Goal: Information Seeking & Learning: Learn about a topic

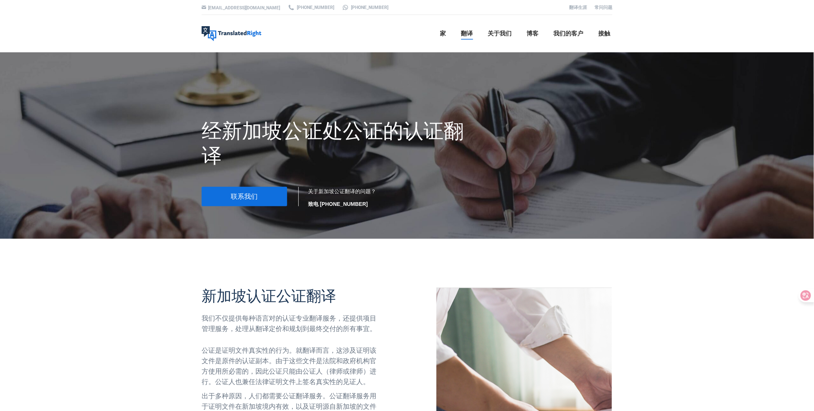
click at [401, 250] on div at bounding box center [407, 255] width 422 height 32
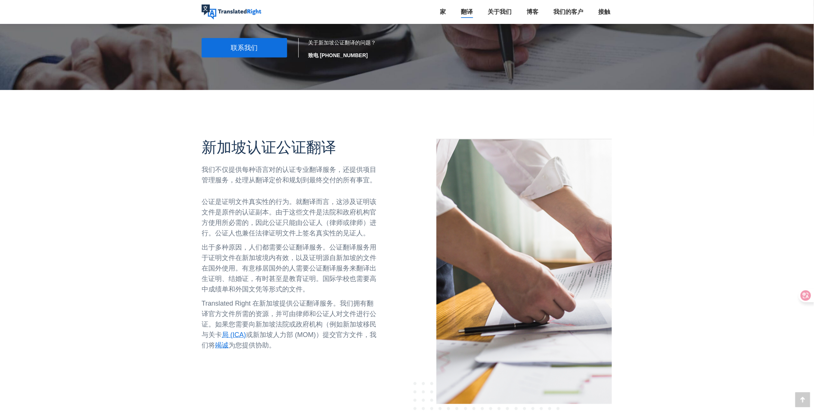
scroll to position [149, 0]
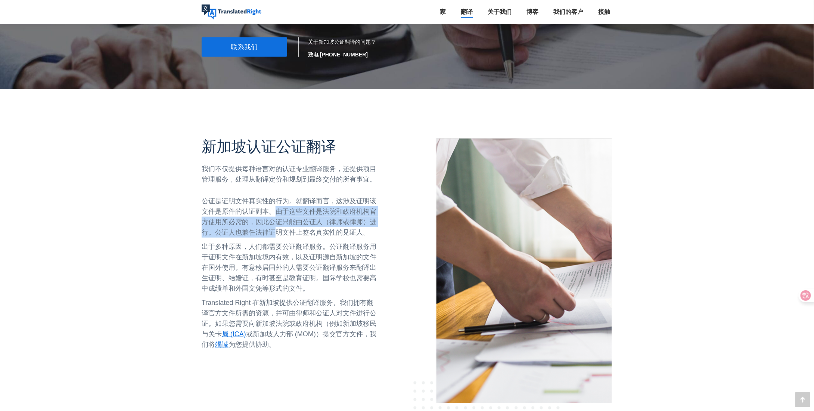
drag, startPoint x: 276, startPoint y: 211, endPoint x: 273, endPoint y: 236, distance: 25.1
click at [273, 236] on p "公证是证明文件真实性的行为。就翻译而言，这涉及证明该文件是原件的认证副本。由于这些文件是法院和政府机构官方使用所必需的，因此公证只能由公证人（律师或律师）进行…" at bounding box center [290, 217] width 176 height 42
click at [271, 254] on font "出于多种原因，人们都需要公证翻译服务。公证翻译服务用于证明文件在新加坡境内有效，以及证明源自新加坡的文件在国外使用。有意移居国外的人需要公证翻译服务来翻译出生…" at bounding box center [289, 267] width 175 height 49
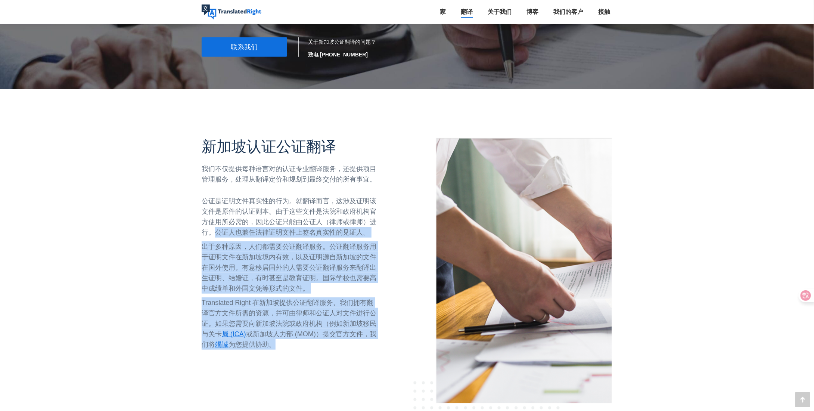
drag, startPoint x: 212, startPoint y: 233, endPoint x: 288, endPoint y: 355, distance: 142.9
click at [295, 347] on div "公证是证明文件真实性的行为。就翻译而言，这涉及证明该文件是原件的认证副本。由于这些文件是法院和政府机构官方使用所必需的，因此公证只能由公证人（律师或律师）进行…" at bounding box center [290, 273] width 176 height 154
click at [288, 355] on div "新加坡认证公证翻译 我们不仅提供每种语言对的认证专业翻译服务，还提供项目管理服务，处理从翻译定价和规划到最终交付的所有事宜。 公证是证明文件真实性的行为。就翻…" at bounding box center [290, 249] width 176 height 225
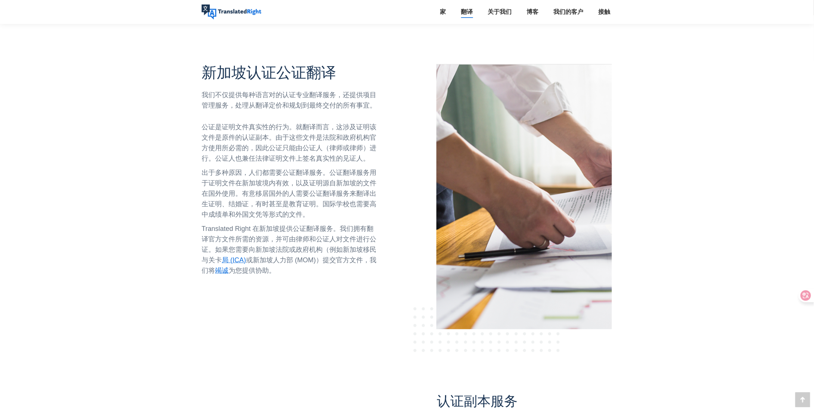
scroll to position [224, 0]
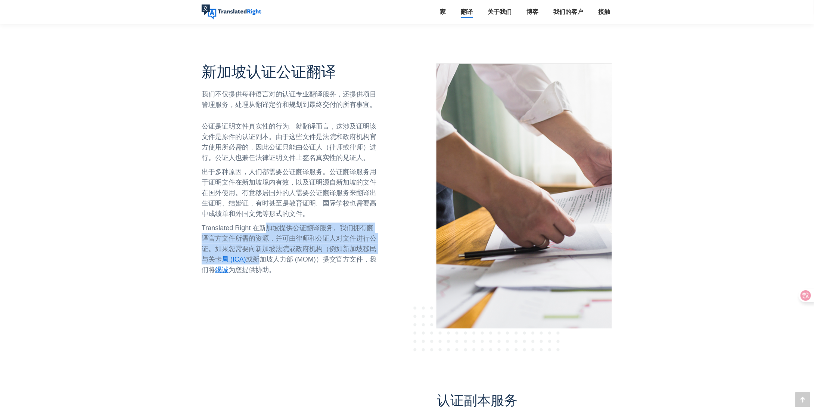
drag, startPoint x: 265, startPoint y: 225, endPoint x: 263, endPoint y: 261, distance: 36.3
click at [263, 261] on p "Translated Right 在新加坡提供公证翻译服务。我们拥有翻译官方文件所需的资源，并可由律师和公证人对文件进行公证。如果您需要向新加坡法院或政府机构…" at bounding box center [290, 249] width 176 height 52
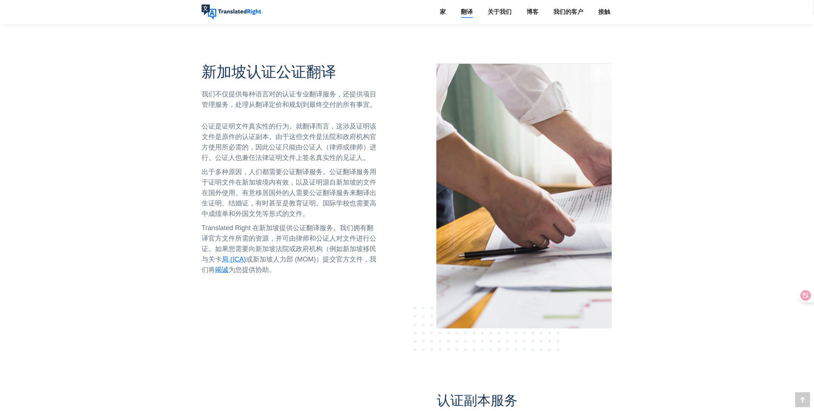
click at [295, 267] on p "Translated Right 在新加坡提供公证翻译服务。我们拥有翻译官方文件所需的资源，并可由律师和公证人对文件进行公证。如果您需要向新加坡法院或政府机构…" at bounding box center [290, 249] width 176 height 52
drag, startPoint x: 293, startPoint y: 275, endPoint x: 266, endPoint y: 288, distance: 30.2
drag, startPoint x: 266, startPoint y: 288, endPoint x: 239, endPoint y: 297, distance: 28.4
click at [238, 302] on div "新加坡认证公证翻译 我们不仅提供每种语言对的认证专业翻译服务，还提供项目管理服务，处理从翻译定价和规划到最终交付的所有事宜。 公证是证明文件真实性的行为。就翻…" at bounding box center [301, 207] width 211 height 289
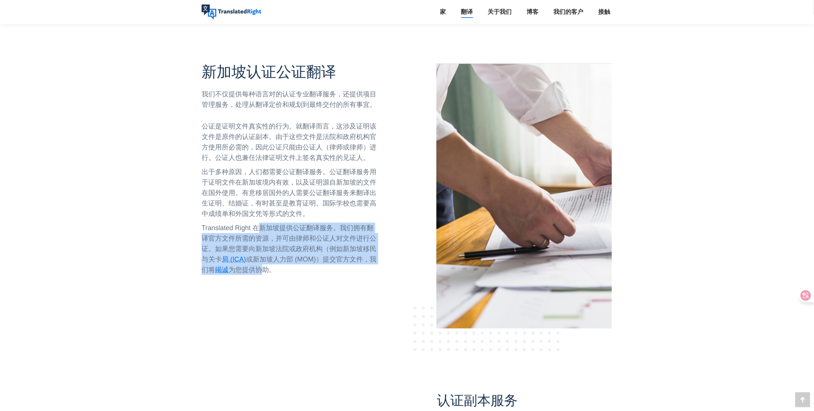
click at [262, 266] on div "公证是证明文件真实性的行为。就翻译而言，这涉及证明该文件是原件的认证副本。由于这些文件是法院和政府机构官方使用所必需的，因此公证只能由公证人（律师或律师）进行…" at bounding box center [290, 198] width 176 height 154
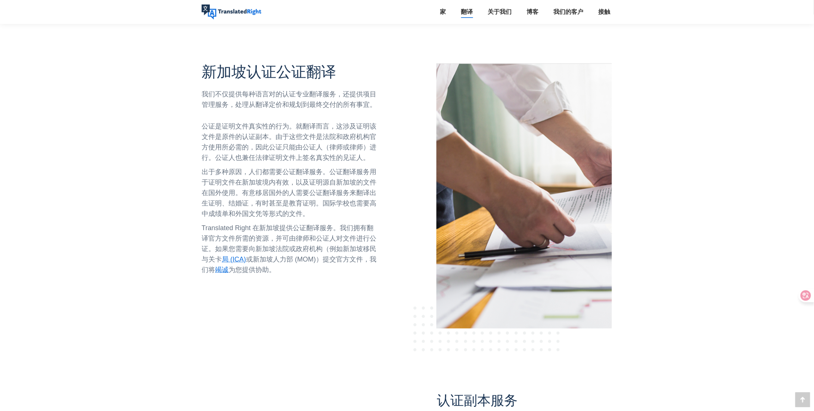
click at [293, 278] on div "新加坡认证公证翻译 我们不仅提供每种语言对的认证专业翻译服务，还提供项目管理服务，处理从翻译定价和规划到最终交付的所有事宜。 公证是证明文件真实性的行为。就翻…" at bounding box center [290, 175] width 176 height 225
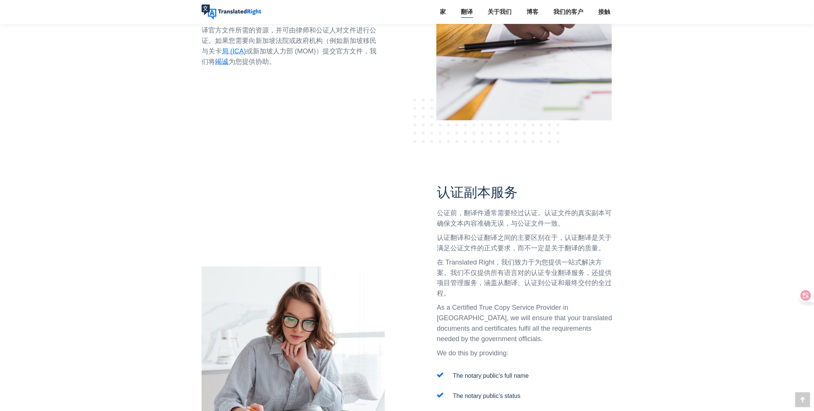
scroll to position [448, 0]
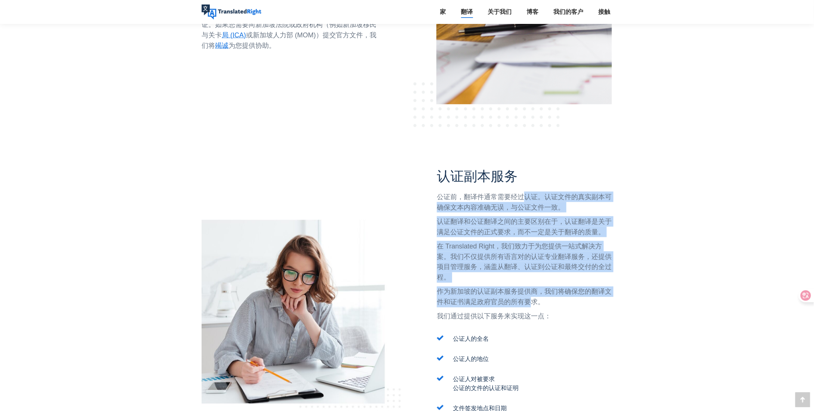
drag, startPoint x: 522, startPoint y: 197, endPoint x: 561, endPoint y: 312, distance: 121.6
click at [529, 307] on div "公证前，翻译件通常需要经过认证。认证文件的真实副本可确保文本内容准确无误，与公证文件一致。 认证翻译和公证翻译之间的主要区别在于，认证翻译是关于满足公证文件的…" at bounding box center [525, 257] width 176 height 130
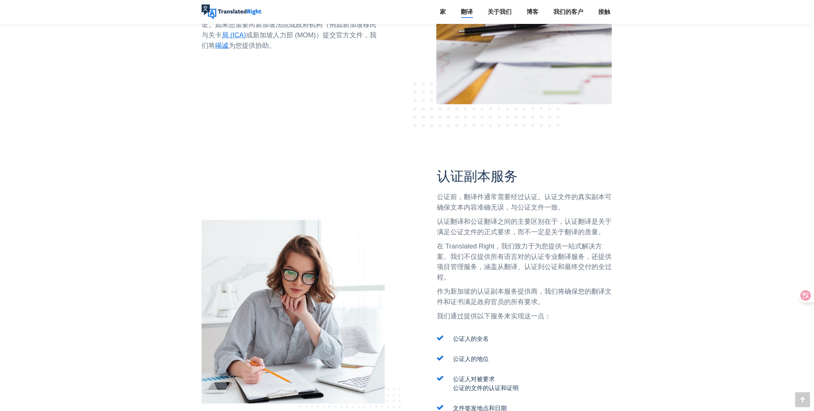
click at [580, 316] on p "我们通过提供以下服务来实现这一点：" at bounding box center [525, 316] width 176 height 10
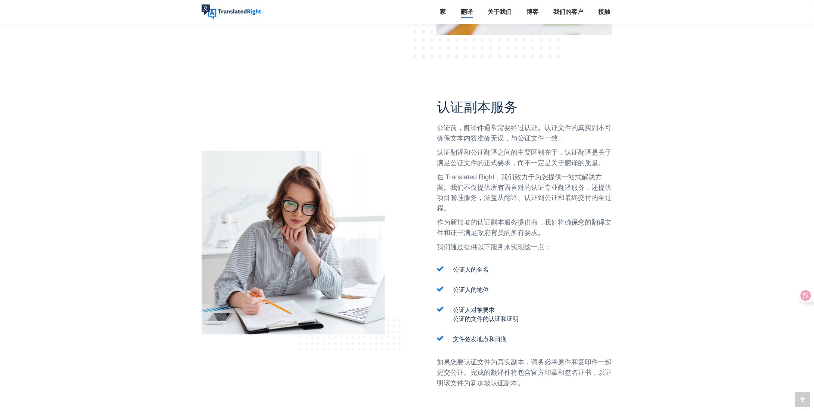
scroll to position [560, 0]
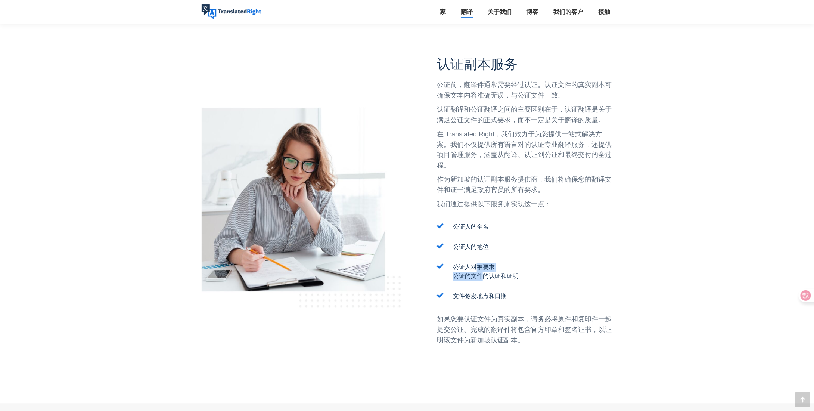
drag, startPoint x: 476, startPoint y: 261, endPoint x: 476, endPoint y: 279, distance: 17.6
click at [476, 279] on ul "公证人的全名 公证人的地位 公证人对被要求 公证的文件的认证和证明 文件签发地点和日期" at bounding box center [525, 262] width 176 height 78
click at [491, 280] on p "公证人对被要求 公证的文件的认证和证明" at bounding box center [486, 272] width 66 height 18
drag, startPoint x: 476, startPoint y: 267, endPoint x: 479, endPoint y: 278, distance: 11.5
click at [478, 278] on p "公证人对被要求 公证的文件的认证和证明" at bounding box center [486, 272] width 66 height 18
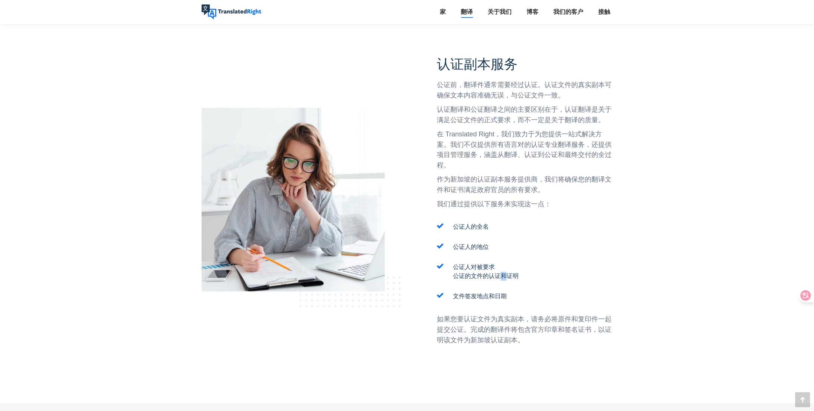
click at [498, 278] on font "公证的文件的认证和证明" at bounding box center [486, 276] width 66 height 6
drag, startPoint x: 457, startPoint y: 279, endPoint x: 538, endPoint y: 277, distance: 80.7
click at [538, 277] on li "公证人对被要求 公证的文件的认证和证明" at bounding box center [525, 272] width 176 height 18
click at [521, 293] on li "文件签发地点和日期" at bounding box center [525, 296] width 176 height 9
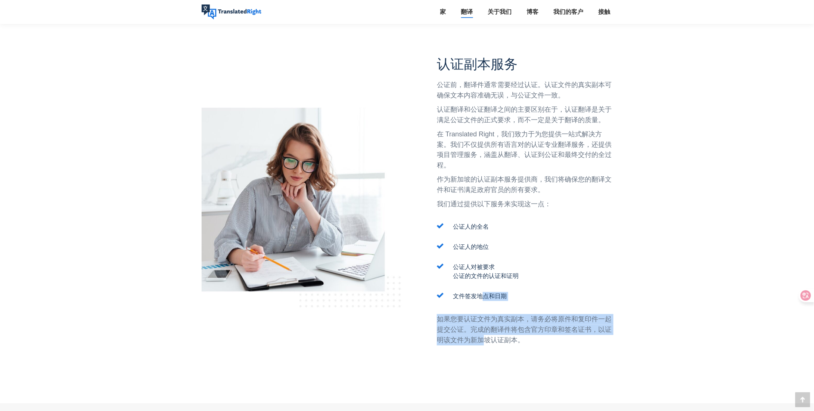
drag, startPoint x: 482, startPoint y: 299, endPoint x: 527, endPoint y: 343, distance: 62.9
click at [485, 340] on div "认证副本服务 公证前，翻译件通常需要经过认证。认证文件的真实副本可确保文本内容准确无误，与公证文件一致。 认证翻译和公证翻译之间的主要区别在于，认证翻译是关于…" at bounding box center [525, 207] width 176 height 302
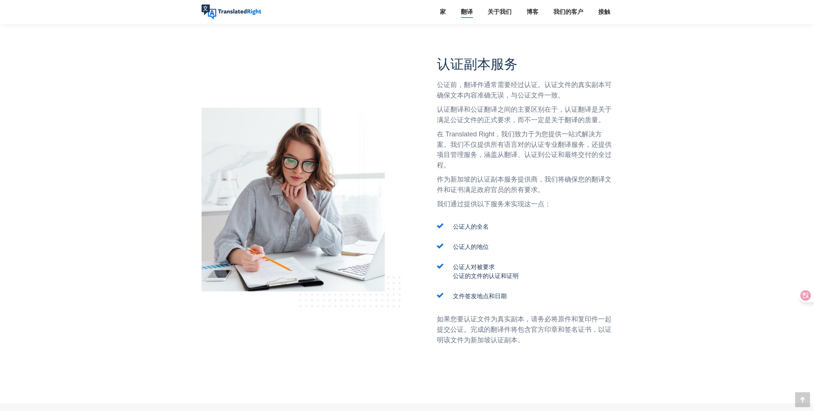
click at [527, 343] on p "如果您要认证文件为真实副本，请务必将原件和复印件一起提交公证。完成的翻译件将包含官方印章和签名证书，以证明该文件为新加坡认证副本。" at bounding box center [525, 329] width 176 height 31
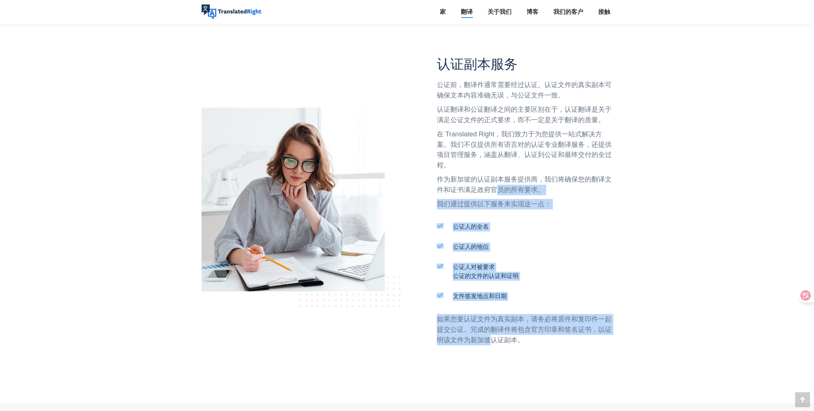
drag, startPoint x: 488, startPoint y: 328, endPoint x: 496, endPoint y: 188, distance: 140.3
click at [495, 188] on div "认证副本服务 公证前，翻译件通常需要经过认证。认证文件的真实副本可确保文本内容准确无误，与公证文件一致。 认证翻译和公证翻译之间的主要区别在于，认证翻译是关于…" at bounding box center [525, 207] width 176 height 302
click at [569, 265] on li "公证人对被要求 公证的文件的认证和证明" at bounding box center [525, 272] width 176 height 18
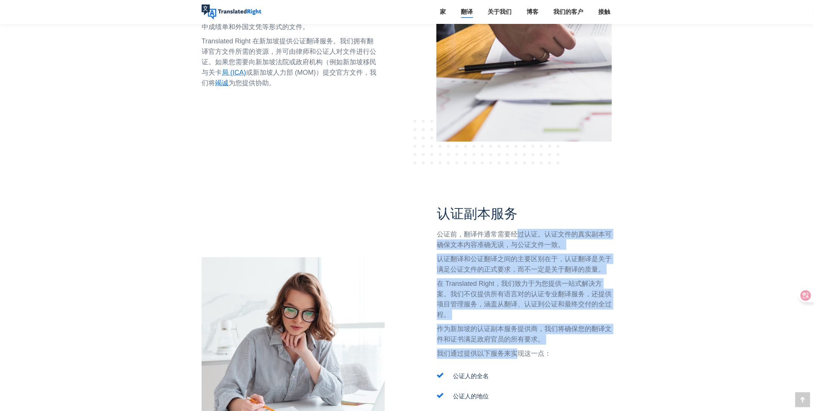
drag, startPoint x: 517, startPoint y: 228, endPoint x: 517, endPoint y: 345, distance: 116.6
click at [517, 345] on div "认证副本服务 公证前，翻译件通常需要经过认证。认证文件的真实副本可确保文本内容准确无误，与公证文件一致。 认证翻译和公证翻译之间的主要区别在于，认证翻译是关于…" at bounding box center [525, 357] width 176 height 302
click at [608, 334] on p "作为新加坡的认证副本服务提供商，我们将确保您的翻译文件和证书满足政府官员的所有要求。" at bounding box center [525, 334] width 176 height 21
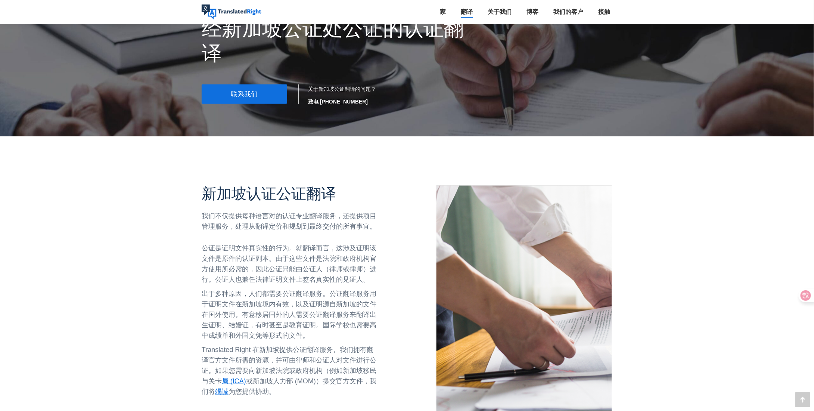
scroll to position [0, 0]
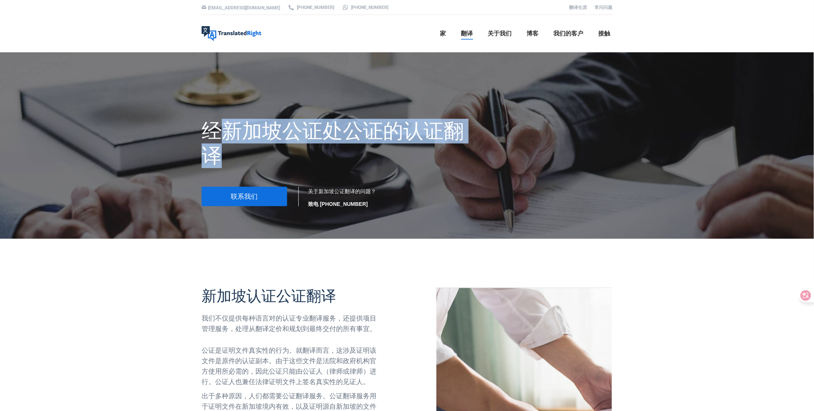
drag, startPoint x: 227, startPoint y: 147, endPoint x: 226, endPoint y: 158, distance: 10.9
click at [226, 158] on h1 "经新加坡公证处公证的认证翻译" at bounding box center [337, 143] width 270 height 49
click at [273, 158] on h1 "经新加坡公证处公证的认证翻译" at bounding box center [337, 143] width 270 height 49
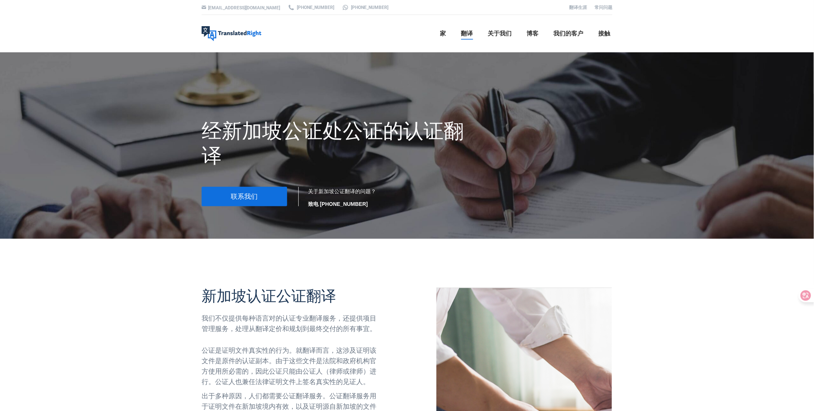
drag, startPoint x: 390, startPoint y: 260, endPoint x: 347, endPoint y: 265, distance: 42.9
drag, startPoint x: 347, startPoint y: 265, endPoint x: 299, endPoint y: 271, distance: 48.6
drag, startPoint x: 420, startPoint y: 264, endPoint x: 402, endPoint y: 270, distance: 19.6
drag, startPoint x: 402, startPoint y: 270, endPoint x: 392, endPoint y: 272, distance: 9.7
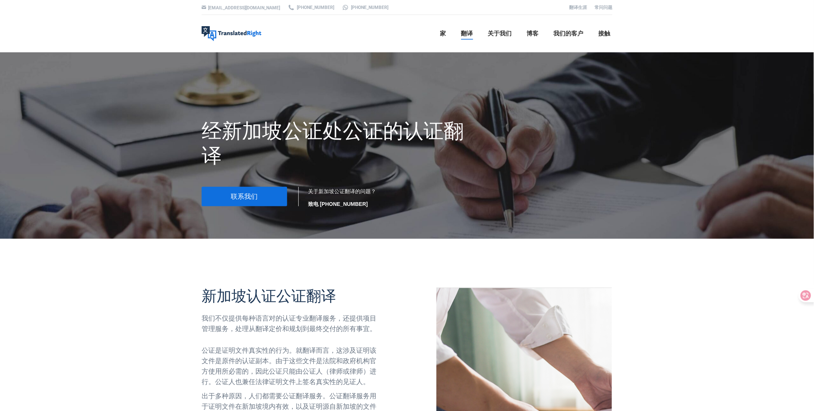
drag, startPoint x: 392, startPoint y: 272, endPoint x: 363, endPoint y: 275, distance: 28.9
drag, startPoint x: 363, startPoint y: 275, endPoint x: 336, endPoint y: 277, distance: 27.4
drag, startPoint x: 336, startPoint y: 277, endPoint x: 312, endPoint y: 279, distance: 24.4
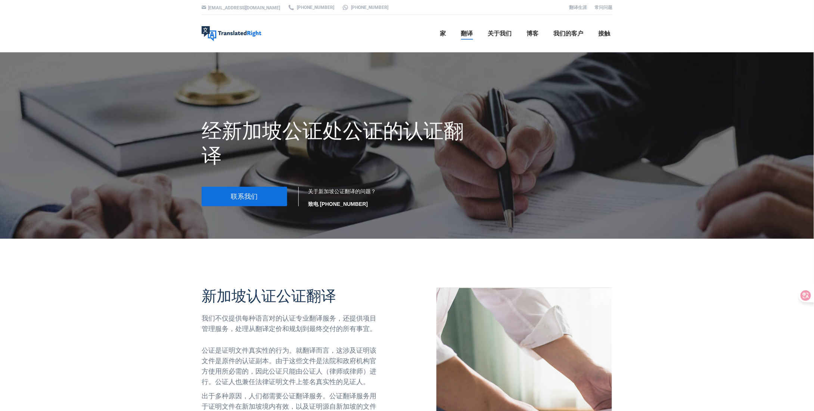
drag, startPoint x: 312, startPoint y: 279, endPoint x: 273, endPoint y: 277, distance: 38.9
drag, startPoint x: 385, startPoint y: 42, endPoint x: 373, endPoint y: 42, distance: 11.6
drag, startPoint x: 373, startPoint y: 42, endPoint x: 396, endPoint y: 32, distance: 24.4
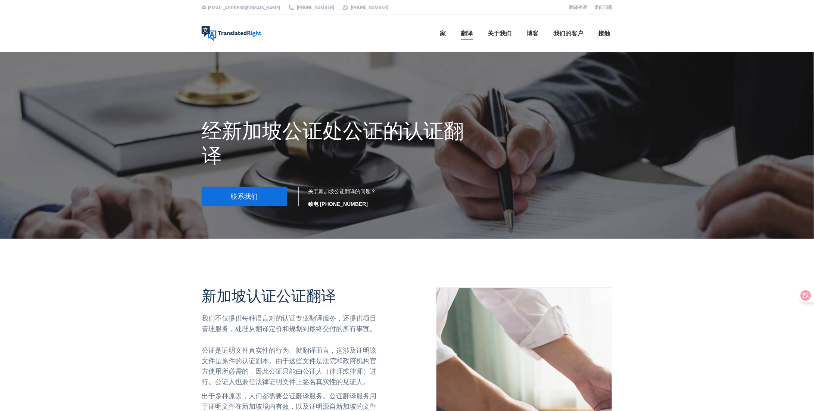
click at [355, 39] on ul "家 翻译 翻译服务 网站翻译 校对 转录 本土化 桌面出版 语言翻译 文件翻译服务 ICA翻译服务 新加坡公证翻译 关于我们 博客 我们的客户 接触" at bounding box center [437, 33] width 349 height 37
drag, startPoint x: 680, startPoint y: 36, endPoint x: 674, endPoint y: 28, distance: 10.3
click at [674, 28] on div "[EMAIL_ADDRESS][DOMAIN_NAME] [PHONE_NUMBER] [PHONE_NUMBER] 翻译生涯 常问问题 右译 专业翻译服务 …" at bounding box center [407, 26] width 814 height 52
click at [715, 24] on div "[EMAIL_ADDRESS][DOMAIN_NAME] [PHONE_NUMBER] [PHONE_NUMBER] 翻译生涯 常问问题 右译 专业翻译服务 …" at bounding box center [407, 26] width 814 height 52
drag, startPoint x: 715, startPoint y: 24, endPoint x: 716, endPoint y: 16, distance: 8.0
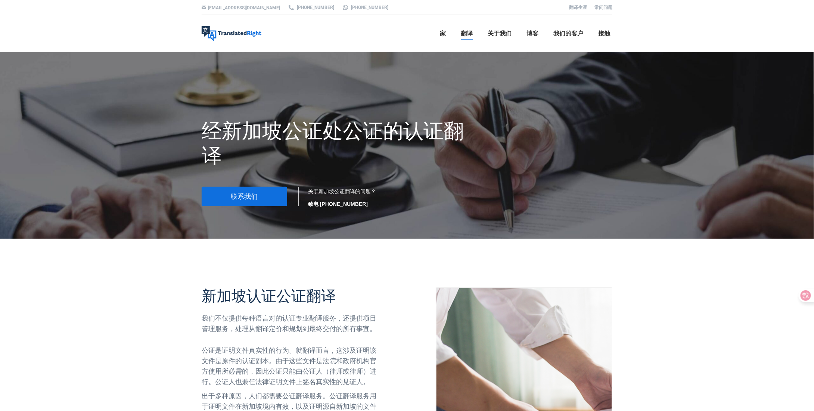
click at [716, 16] on div "[EMAIL_ADDRESS][DOMAIN_NAME] [PHONE_NUMBER] [PHONE_NUMBER] 翻译生涯 常问问题 右译 专业翻译服务 …" at bounding box center [407, 26] width 814 height 52
click at [417, 18] on ul "家 翻译 翻译服务 网站翻译 校对 转录 本土化 桌面出版 语言翻译 文件翻译服务 ICA翻译服务 新加坡公证翻译 关于我们 博客 我们的客户 接触" at bounding box center [437, 33] width 349 height 37
drag, startPoint x: 417, startPoint y: 18, endPoint x: 394, endPoint y: 34, distance: 27.7
click at [399, 25] on ul "家 翻译 翻译服务 网站翻译 校对 转录 本土化 桌面出版 语言翻译 文件翻译服务 ICA翻译服务 新加坡公证翻译 关于我们 博客 我们的客户 接触" at bounding box center [437, 33] width 349 height 37
click at [275, 248] on div at bounding box center [407, 255] width 422 height 32
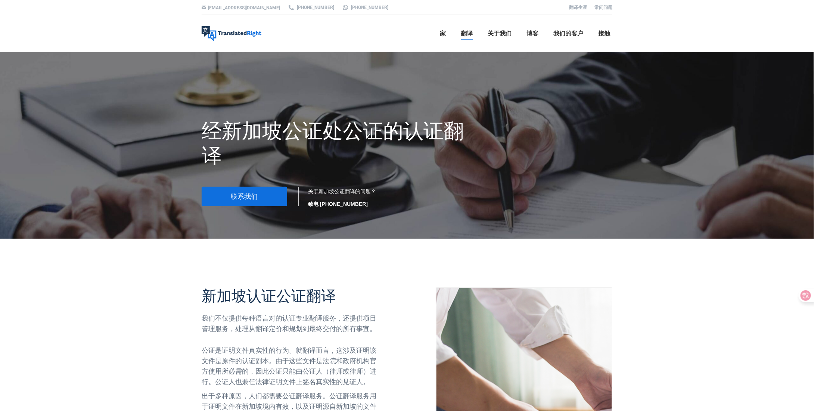
click at [350, 191] on font "关于新加坡公证翻译的问题？" at bounding box center [342, 191] width 68 height 6
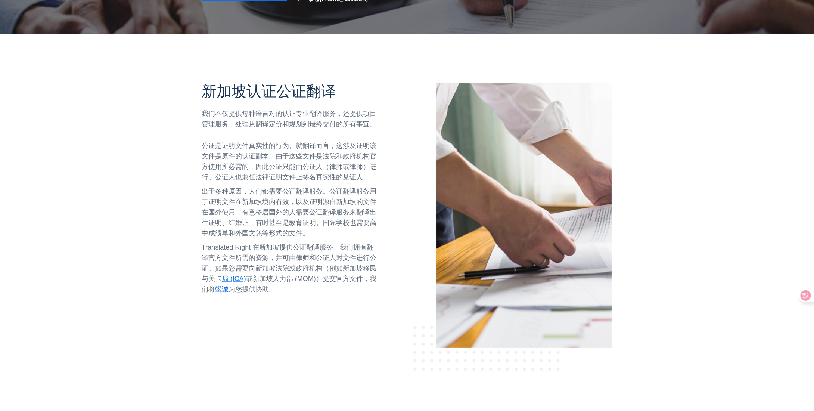
scroll to position [224, 0]
